Goal: Information Seeking & Learning: Learn about a topic

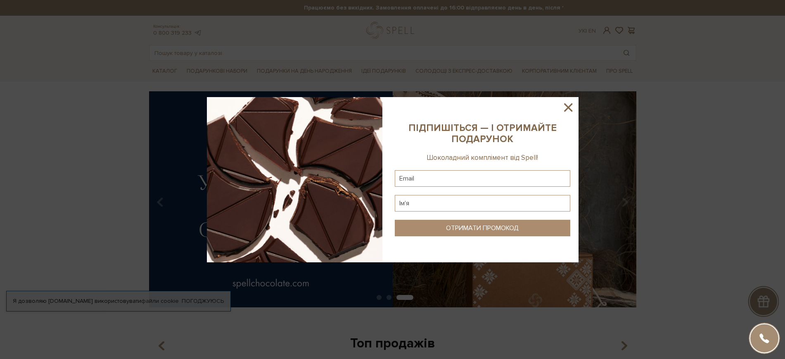
click at [569, 105] on icon at bounding box center [568, 107] width 8 height 8
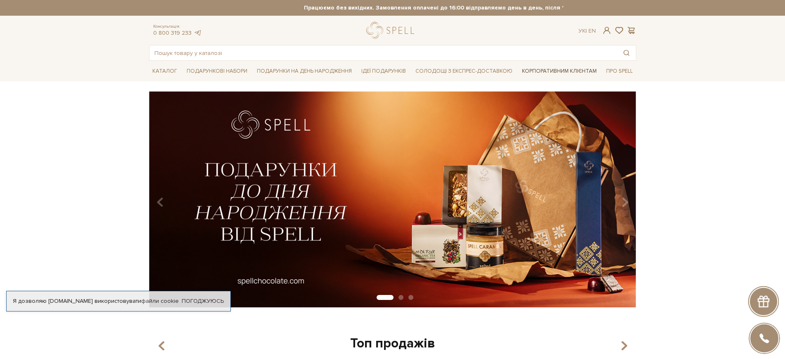
click at [557, 68] on link "Корпоративним клієнтам" at bounding box center [558, 71] width 81 height 14
